Goal: Transaction & Acquisition: Purchase product/service

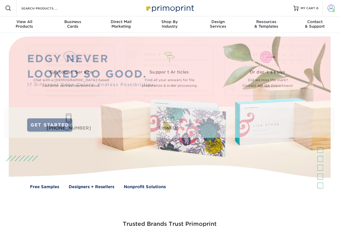
click at [327, 6] on link "Account" at bounding box center [330, 8] width 16 height 16
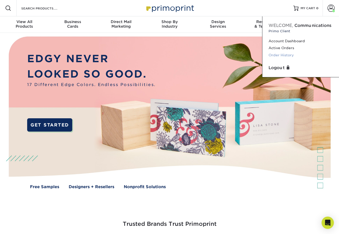
click at [285, 54] on link "Order History" at bounding box center [300, 55] width 64 height 7
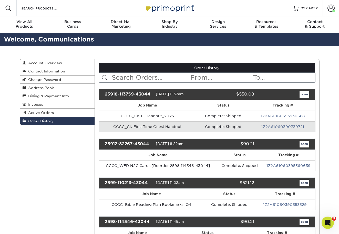
click at [131, 79] on input "text" at bounding box center [150, 78] width 79 height 10
type input "care and support"
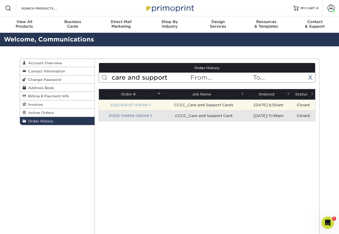
click at [131, 106] on link "2222-65027-43044-1" at bounding box center [130, 105] width 40 height 4
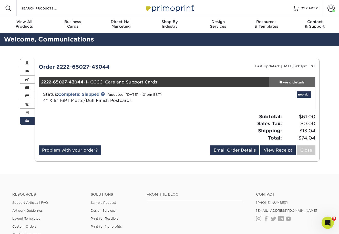
click at [299, 83] on div "view details" at bounding box center [292, 82] width 46 height 5
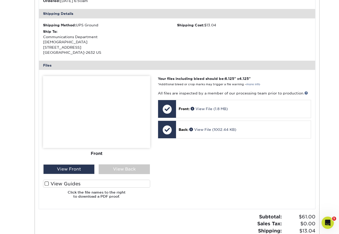
scroll to position [157, 0]
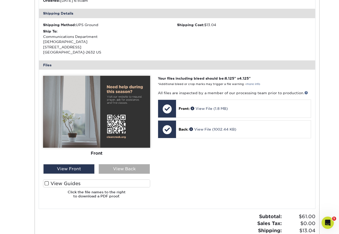
click at [131, 172] on div "View Back" at bounding box center [124, 169] width 51 height 10
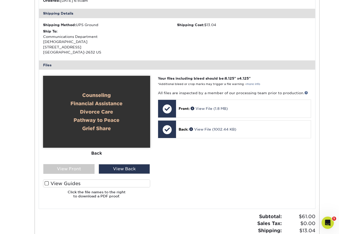
click at [99, 182] on label "View Guides" at bounding box center [96, 184] width 107 height 8
click at [0, 0] on input "View Guides" at bounding box center [0, 0] width 0 height 0
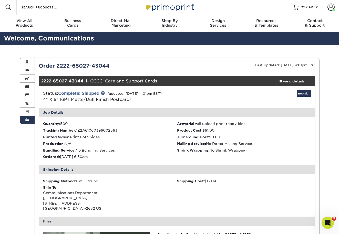
scroll to position [0, 0]
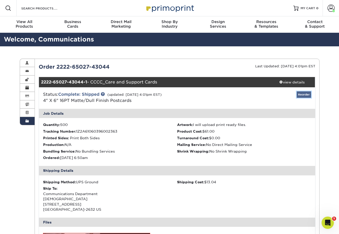
click at [305, 95] on link "Reorder" at bounding box center [304, 94] width 14 height 6
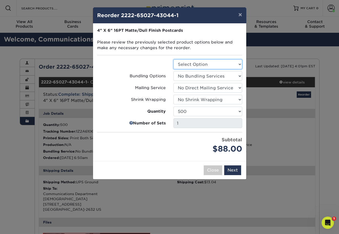
click at [193, 63] on select "Select Option Postcards" at bounding box center [207, 64] width 69 height 10
select select "9b7272e0-d6c8-4c3c-8e97-d3a1bcdab858"
click at [173, 59] on select "Select Option Postcards" at bounding box center [207, 64] width 69 height 10
click at [194, 75] on select "Select Option No Bundling Services Yes, Bundles of 50 (+2 Days) Yes, Bundles of…" at bounding box center [207, 76] width 69 height 10
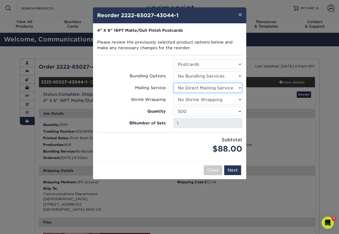
click at [191, 86] on select "Select Option No Direct Mailing Service No, I will mail/stamp/imprint Direct Ma…" at bounding box center [207, 88] width 69 height 10
click at [181, 101] on select "Select Option Shrink Wrap 100 Per Package No Shrink Wrapping Shrink Wrap 50 Per…" at bounding box center [207, 100] width 69 height 10
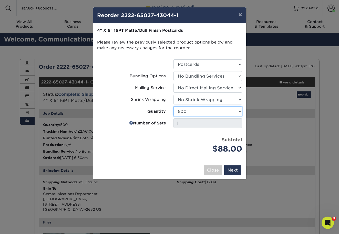
click at [182, 111] on select "100 250 500 1000 2500 5000 7500 10000 15000 20000 25000 30000 35000 40000 45000…" at bounding box center [207, 112] width 69 height 10
click at [229, 173] on button "Next" at bounding box center [232, 170] width 17 height 10
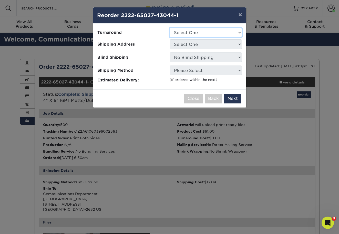
click at [198, 31] on select "Select One 2-4 Business Days 2 Day Next Business Day" at bounding box center [206, 33] width 72 height 10
select select "cfc06caf-1d8e-40e5-90b5-cb9434cb2bac"
click at [170, 28] on select "Select One 2-4 Business Days 2 Day Next Business Day" at bounding box center [206, 33] width 72 height 10
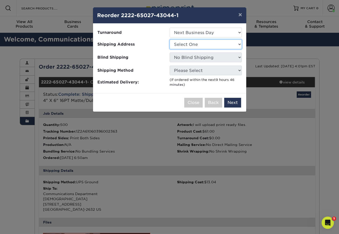
click at [198, 44] on select "Select One Clear Creek Community Church Clear Creek Community Church Green Hous…" at bounding box center [206, 44] width 72 height 10
select select "128327"
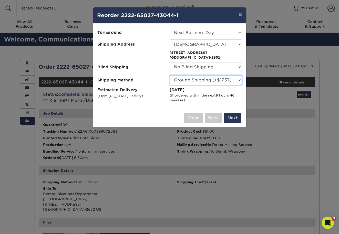
click at [186, 80] on select "Please Select Ground Shipping (+$17.37) 3 Day Shipping Service (+$21.07) 2 Day …" at bounding box center [206, 80] width 72 height 10
click at [233, 118] on button "Next" at bounding box center [232, 118] width 17 height 10
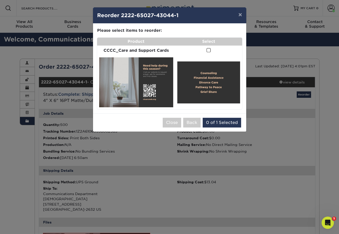
click at [209, 52] on span at bounding box center [208, 50] width 4 height 5
click at [0, 0] on input "checkbox" at bounding box center [0, 0] width 0 height 0
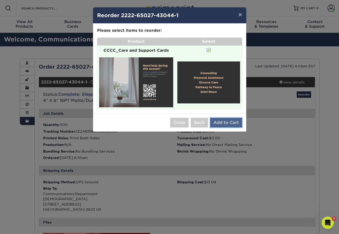
click at [226, 122] on button "Add to Cart" at bounding box center [226, 123] width 32 height 10
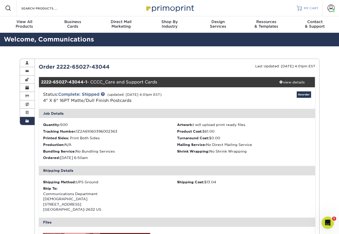
click at [309, 9] on span "MY CART" at bounding box center [311, 8] width 15 height 4
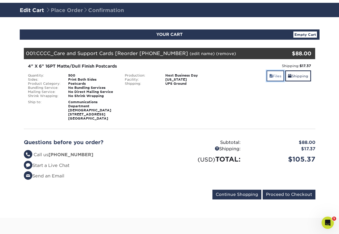
click at [275, 76] on link "Files" at bounding box center [275, 75] width 18 height 11
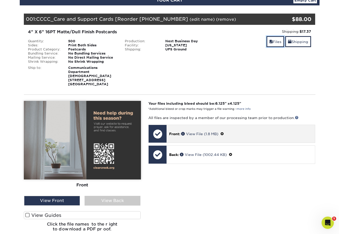
scroll to position [52, 0]
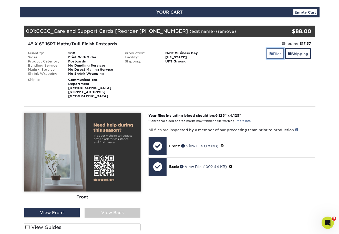
click at [275, 56] on link "Files" at bounding box center [275, 53] width 18 height 11
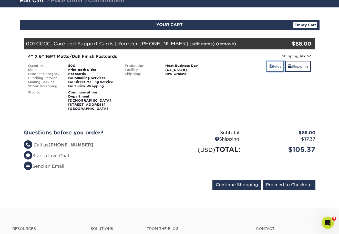
scroll to position [39, 0]
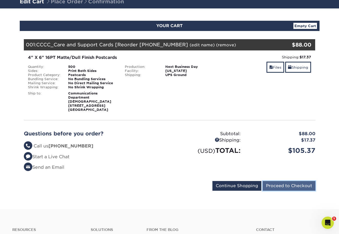
click at [284, 188] on input "Proceed to Checkout" at bounding box center [289, 186] width 53 height 10
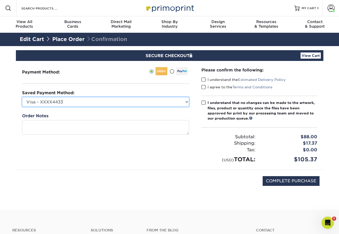
click at [180, 105] on select "Visa - XXXX4433 Visa - XXXX9122 New Credit Card" at bounding box center [105, 102] width 167 height 10
select select "72176"
click at [22, 97] on select "Visa - XXXX4433 Visa - XXXX9122 New Credit Card" at bounding box center [105, 102] width 167 height 10
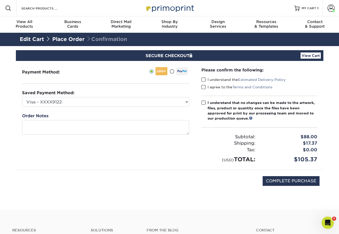
click at [202, 78] on span at bounding box center [203, 79] width 4 height 5
click at [0, 0] on input "I understand the Estimated Delivery Policy" at bounding box center [0, 0] width 0 height 0
click at [202, 86] on span at bounding box center [203, 87] width 4 height 5
click at [0, 0] on input "I agree to the Terms and Conditions" at bounding box center [0, 0] width 0 height 0
click at [203, 102] on span at bounding box center [203, 102] width 4 height 5
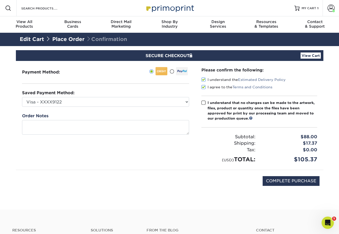
click at [0, 0] on input "I understand that no changes can be made to the artwork, files, product or quan…" at bounding box center [0, 0] width 0 height 0
click at [286, 183] on input "COMPLETE PURCHASE" at bounding box center [291, 181] width 57 height 10
type input "PROCESSING, PLEASE WAIT..."
